Goal: Communication & Community: Answer question/provide support

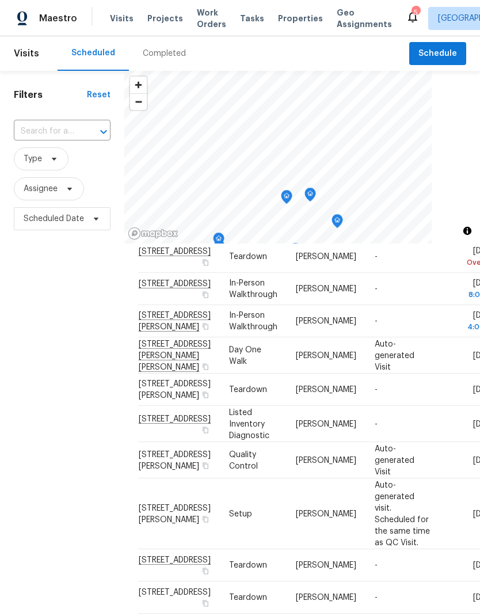
scroll to position [702, 0]
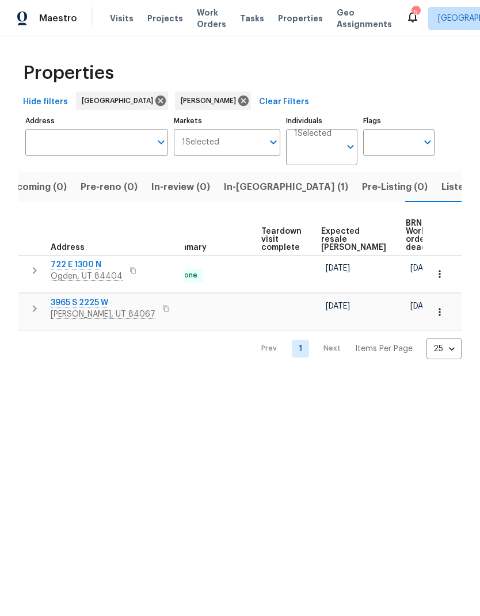
scroll to position [0, 227]
click at [441, 190] on span "Listed (10)" at bounding box center [465, 187] width 48 height 16
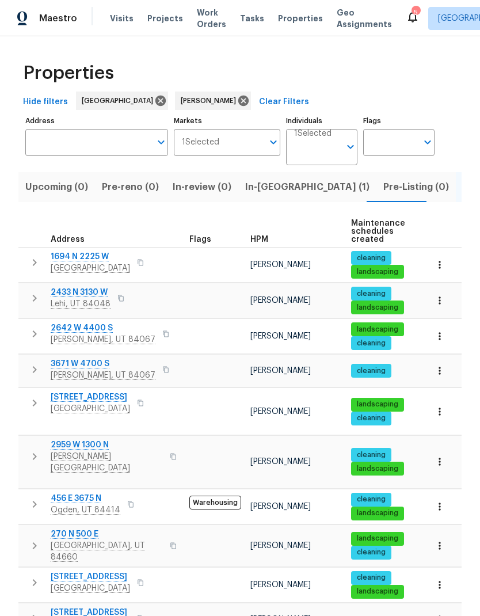
scroll to position [35, 0]
click at [104, 391] on span "53 W Lake View Terrace Rd" at bounding box center [90, 397] width 79 height 12
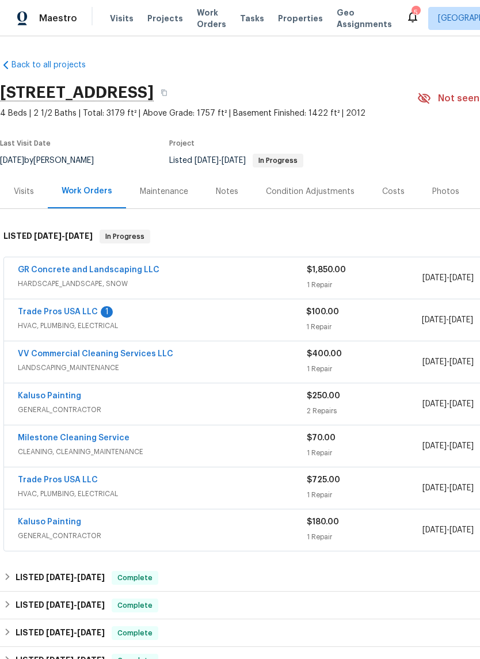
click at [57, 316] on link "Trade Pros USA LLC" at bounding box center [58, 312] width 80 height 8
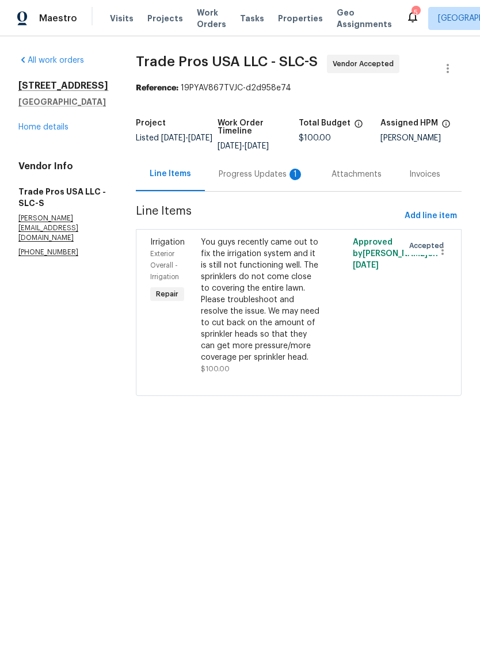
click at [250, 176] on div "Progress Updates 1" at bounding box center [261, 175] width 85 height 12
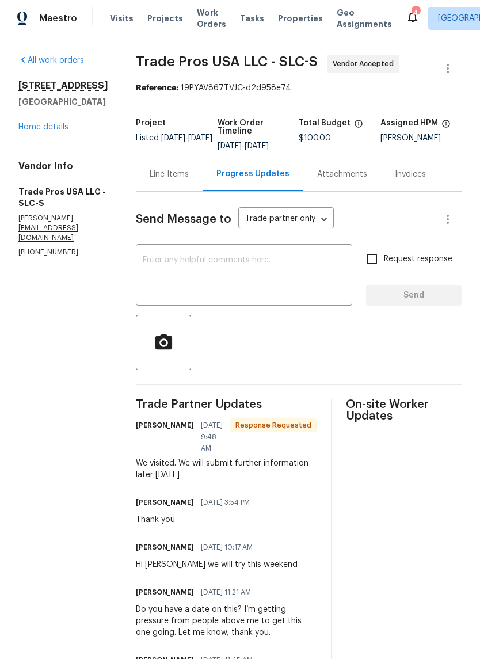
click at [250, 276] on textarea at bounding box center [244, 276] width 203 height 40
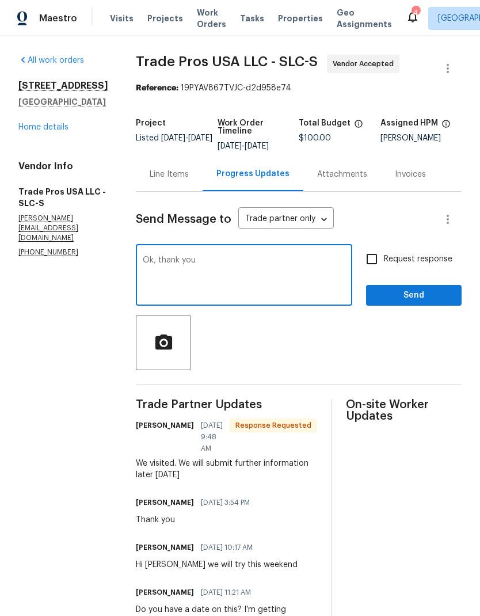
type textarea "Ok, thank you"
click at [430, 292] on span "Send" at bounding box center [413, 295] width 77 height 14
